Goal: Navigation & Orientation: Find specific page/section

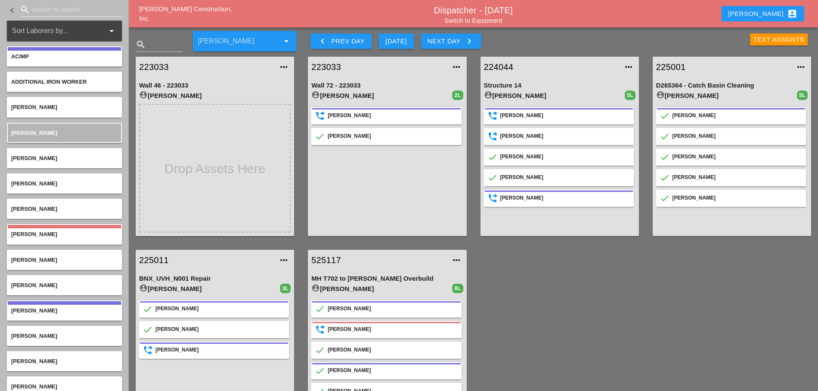
click at [764, 13] on div "Enrico account_box" at bounding box center [762, 14] width 69 height 10
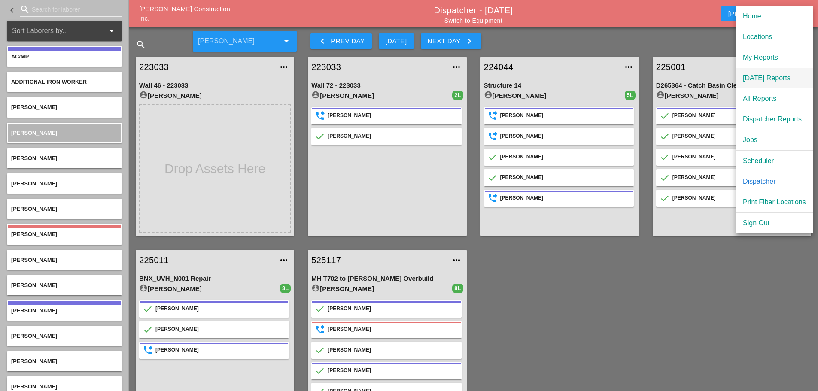
click at [771, 79] on div "[DATE] Reports" at bounding box center [774, 78] width 63 height 10
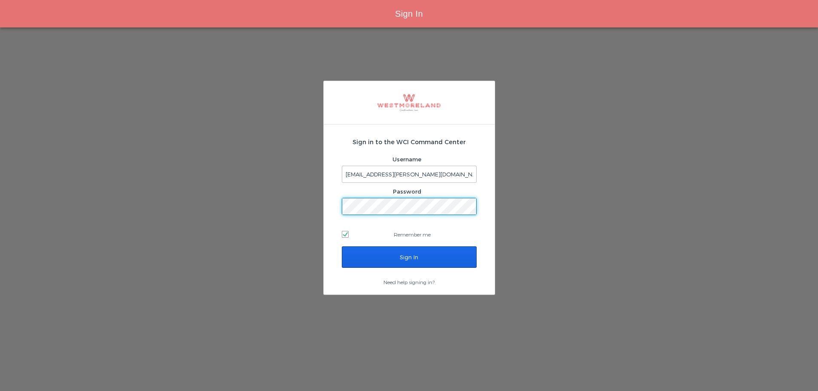
click at [467, 258] on input "Sign In" at bounding box center [409, 256] width 135 height 21
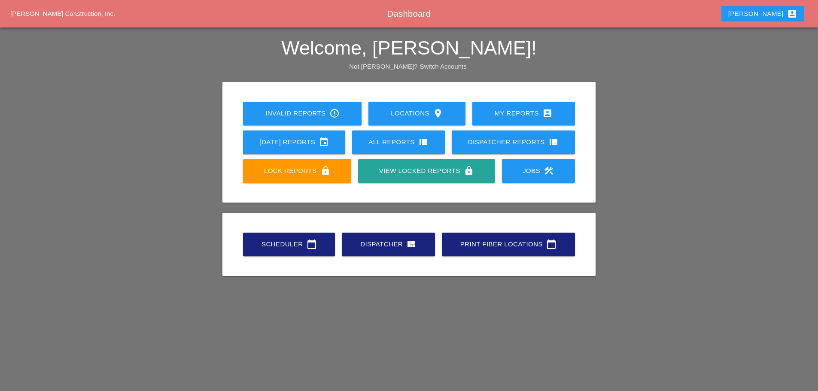
click at [275, 251] on link "Scheduler calendar_today" at bounding box center [289, 245] width 92 height 24
